Goal: Go to known website: Access a specific website the user already knows

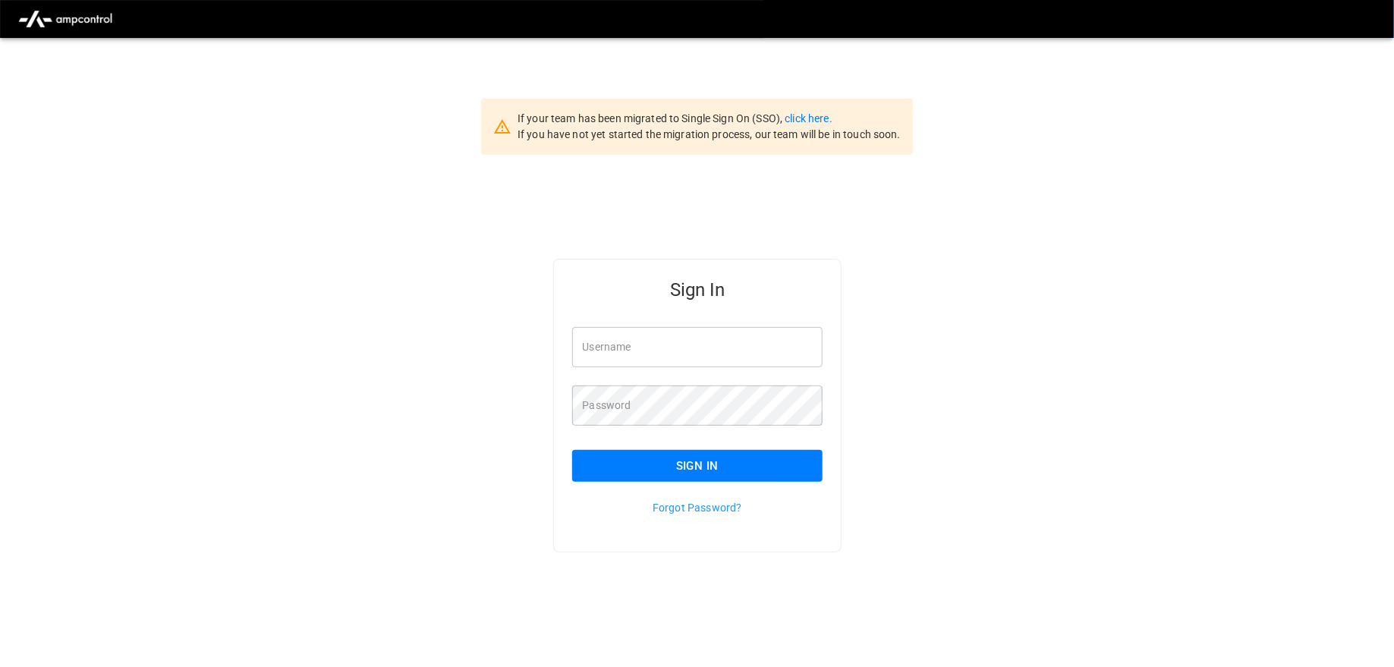
click at [621, 352] on input "Username" at bounding box center [697, 347] width 251 height 40
type input "**********"
